Goal: Find specific page/section: Find specific page/section

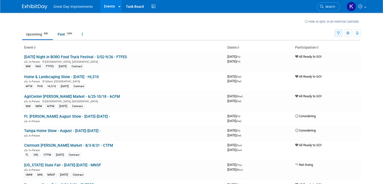
click at [340, 33] on icon "button" at bounding box center [338, 33] width 3 height 3
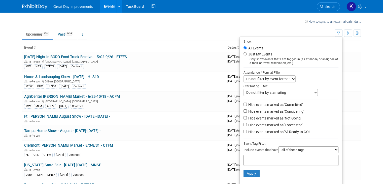
click at [270, 157] on input "text" at bounding box center [266, 159] width 40 height 5
type input "gc"
click at [256, 175] on div "GC" at bounding box center [281, 176] width 70 height 7
type input "GC"
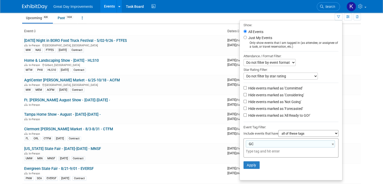
scroll to position [25, 0]
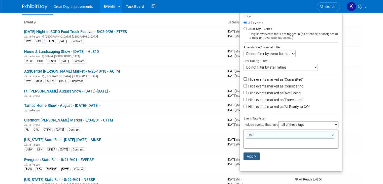
click at [256, 158] on button "Apply" at bounding box center [251, 156] width 16 height 8
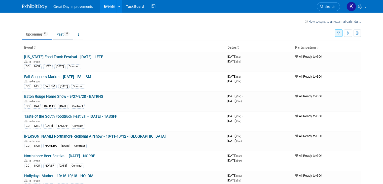
click at [55, 33] on link "Past 32" at bounding box center [63, 34] width 21 height 10
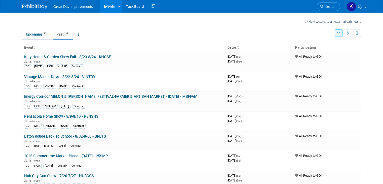
click at [25, 34] on link "Upcoming 11" at bounding box center [36, 34] width 29 height 10
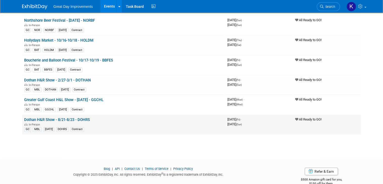
scroll to position [143, 0]
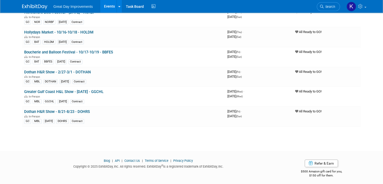
click at [299, 133] on div "How to sync to an external calendar... New Event Duplicate Event Warning There …" at bounding box center [191, 5] width 346 height 273
